Goal: Task Accomplishment & Management: Manage account settings

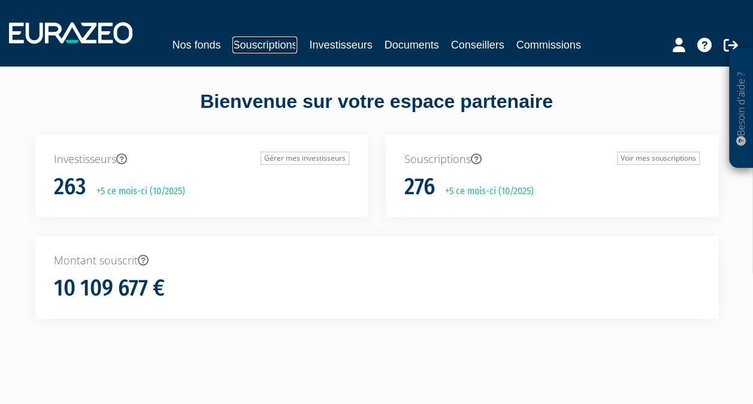
click at [263, 49] on link "Souscriptions" at bounding box center [264, 45] width 65 height 17
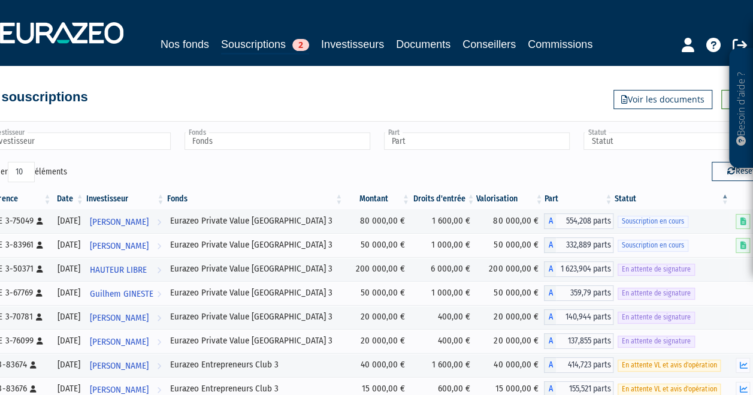
click at [352, 53] on div "Nos fonds Souscriptions 2 Investisseurs Documents Conseillers Commissions" at bounding box center [377, 45] width 514 height 19
click at [346, 43] on link "Investisseurs" at bounding box center [352, 44] width 63 height 17
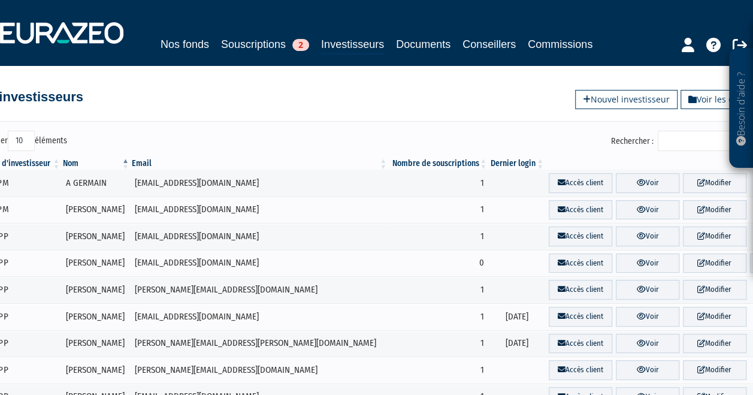
click at [674, 144] on input "Rechercher :" at bounding box center [715, 141] width 114 height 20
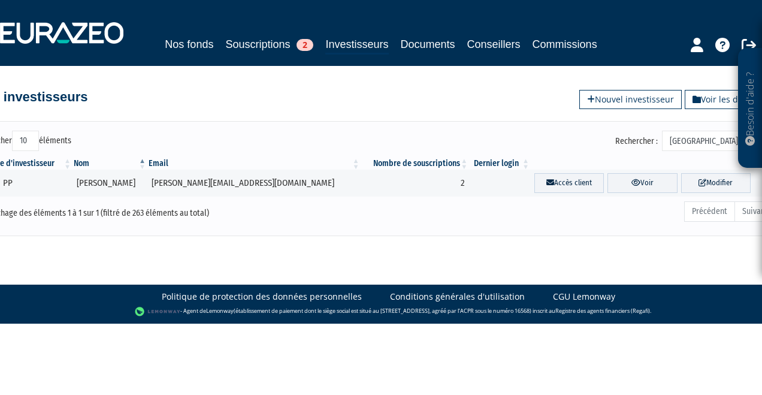
type input "[GEOGRAPHIC_DATA]"
click at [250, 49] on link "Souscriptions 2" at bounding box center [269, 44] width 88 height 17
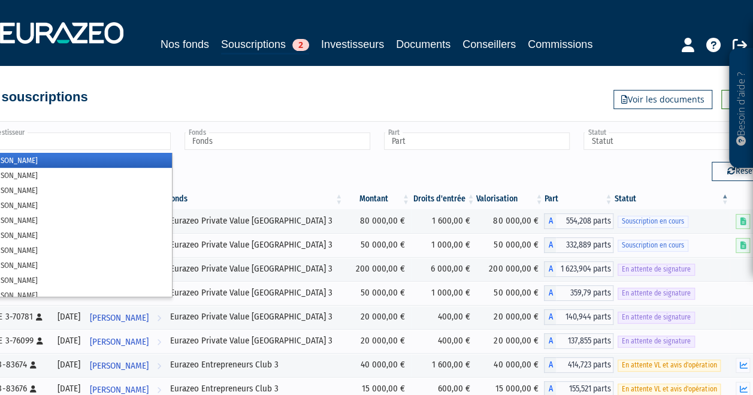
click at [144, 138] on input "text" at bounding box center [78, 140] width 186 height 17
type input "bonne"
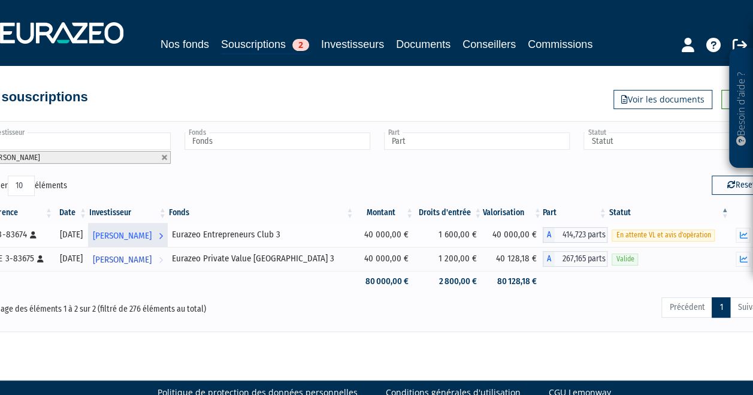
click at [152, 232] on span "[PERSON_NAME]" at bounding box center [122, 236] width 59 height 22
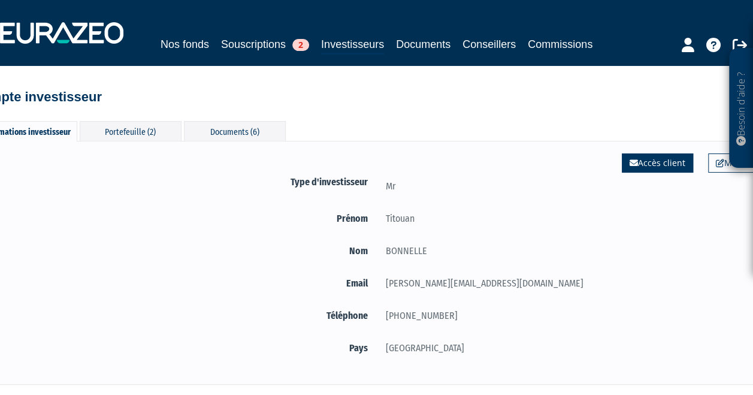
click at [643, 164] on link "Accès client" at bounding box center [657, 162] width 71 height 19
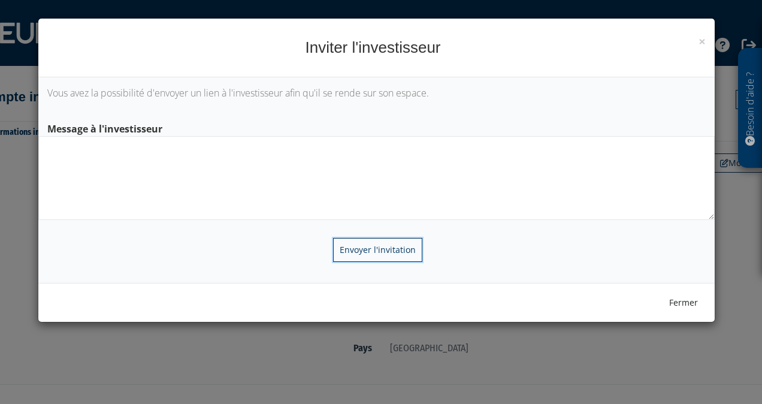
click at [380, 249] on input "Envoyer l'invitation" at bounding box center [377, 250] width 89 height 24
